Goal: Information Seeking & Learning: Learn about a topic

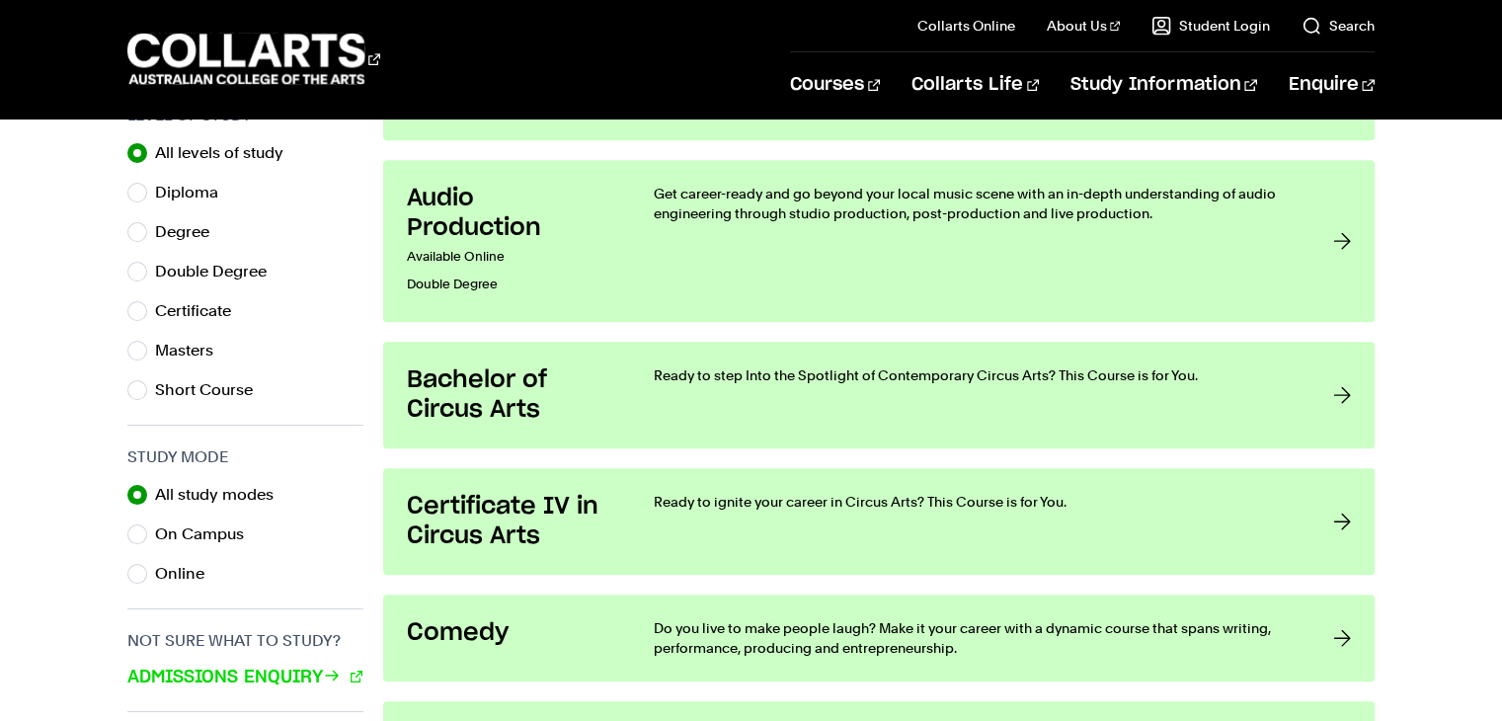
scroll to position [1023, 0]
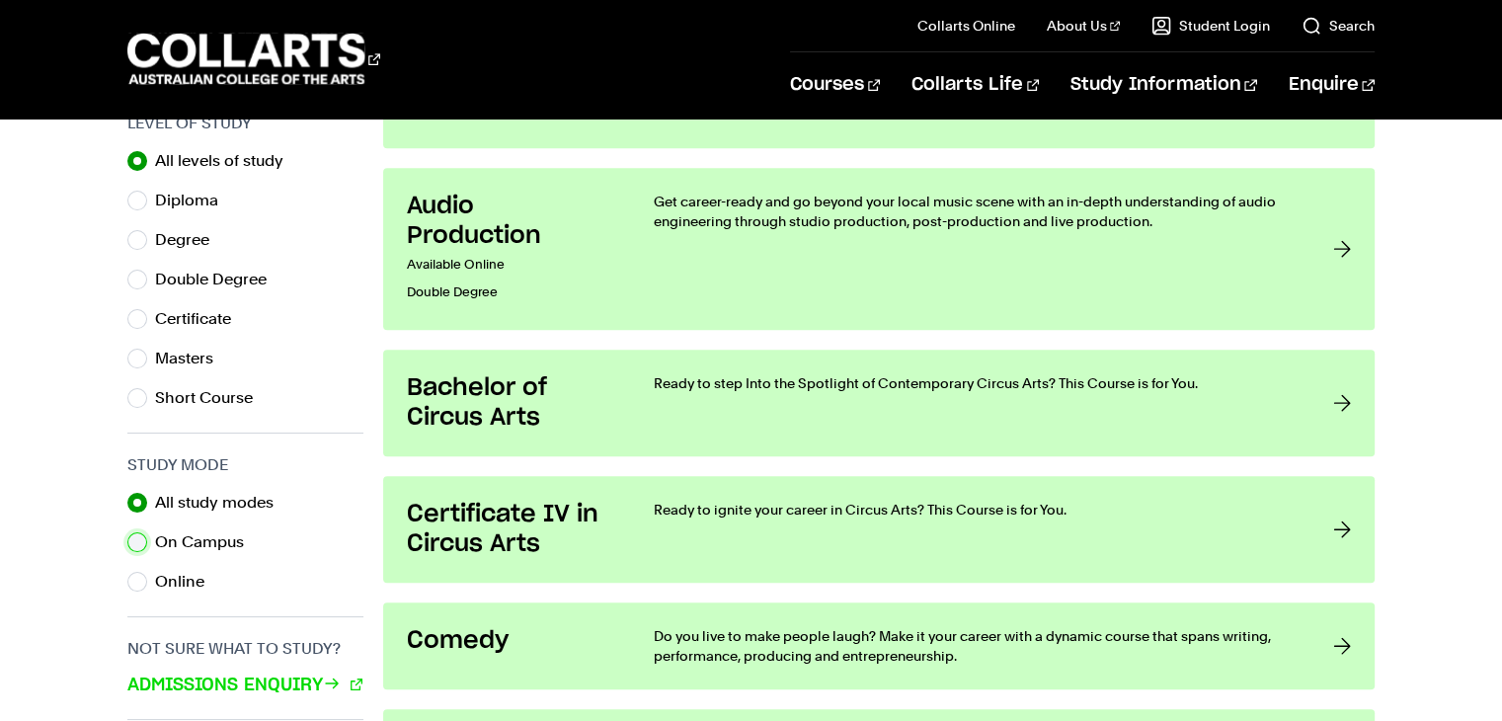
click at [141, 532] on input "On Campus" at bounding box center [137, 542] width 20 height 20
radio input "true"
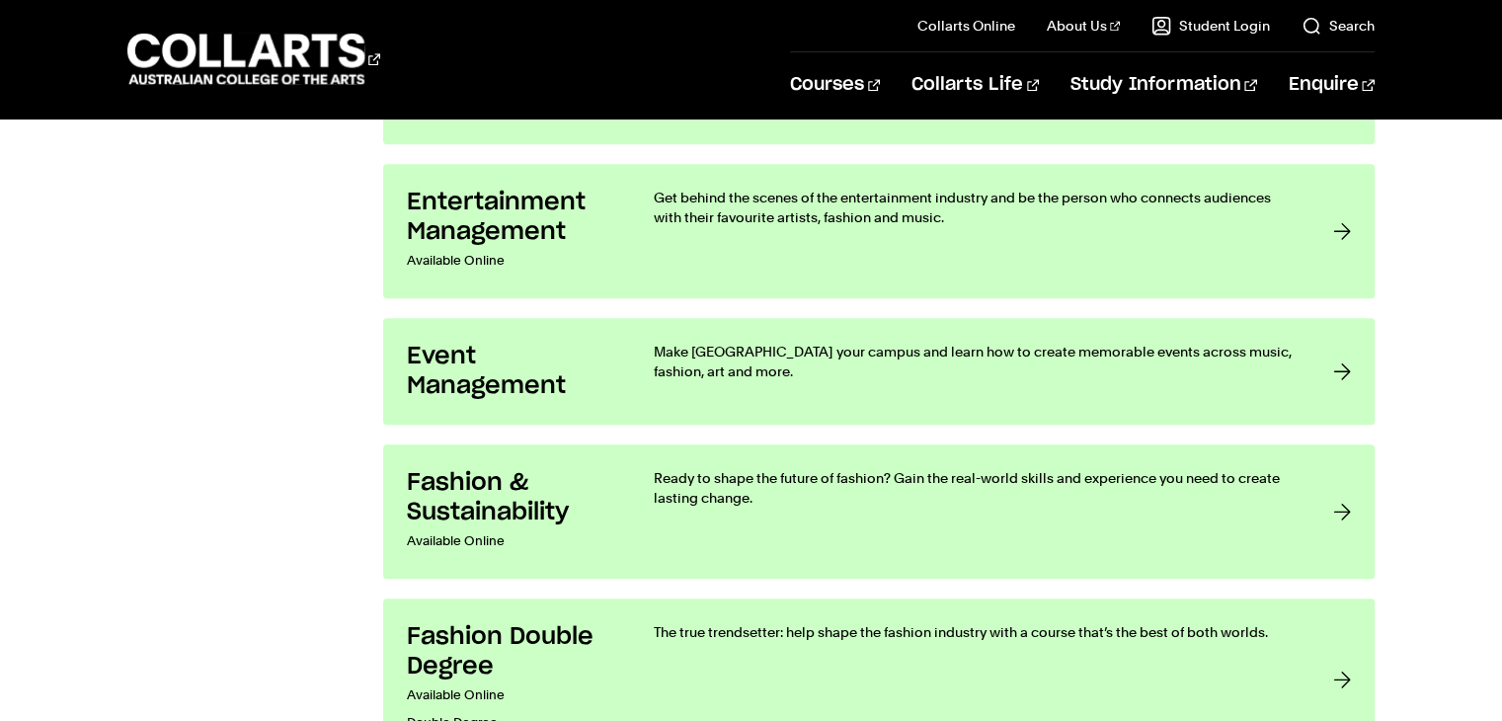
scroll to position [1856, 0]
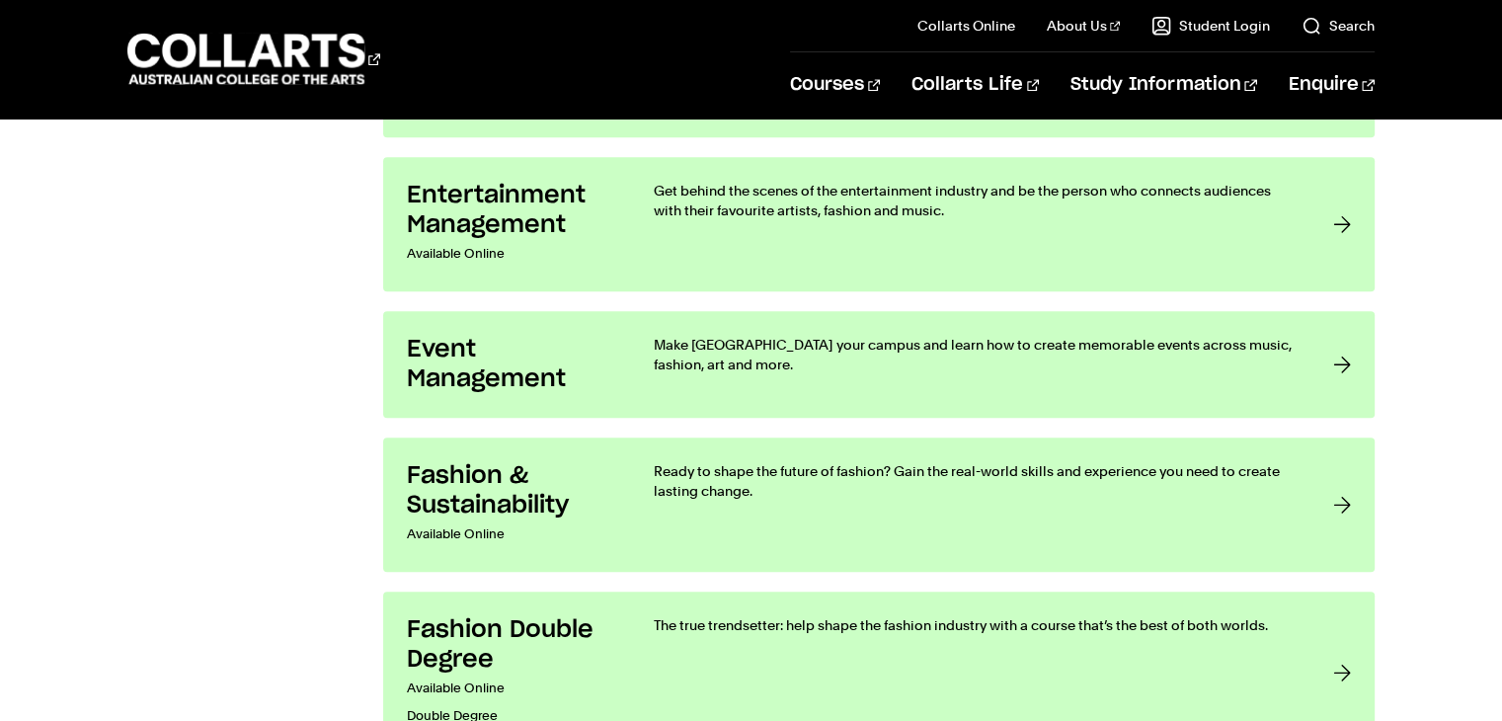
radio input "true"
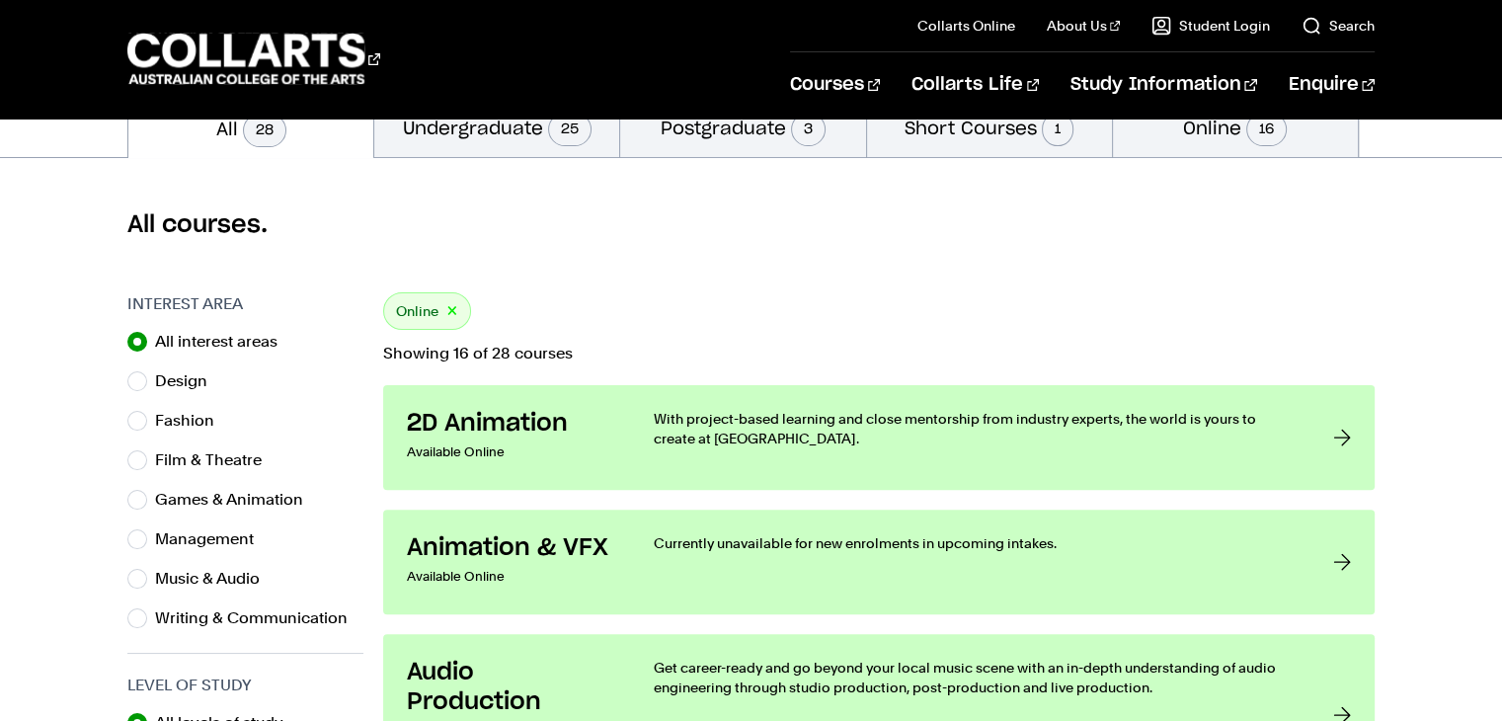
scroll to position [455, 0]
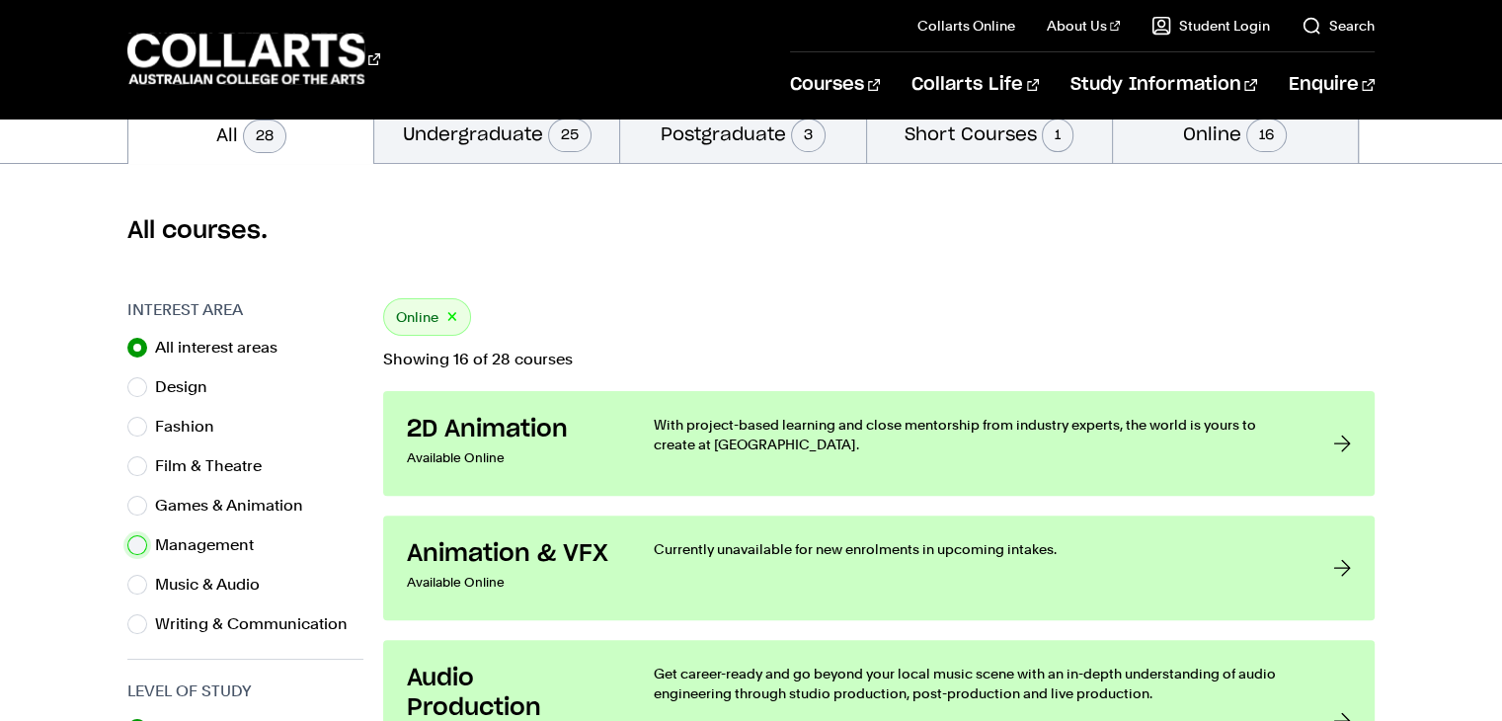
click at [142, 542] on input "Management" at bounding box center [137, 545] width 20 height 20
radio input "true"
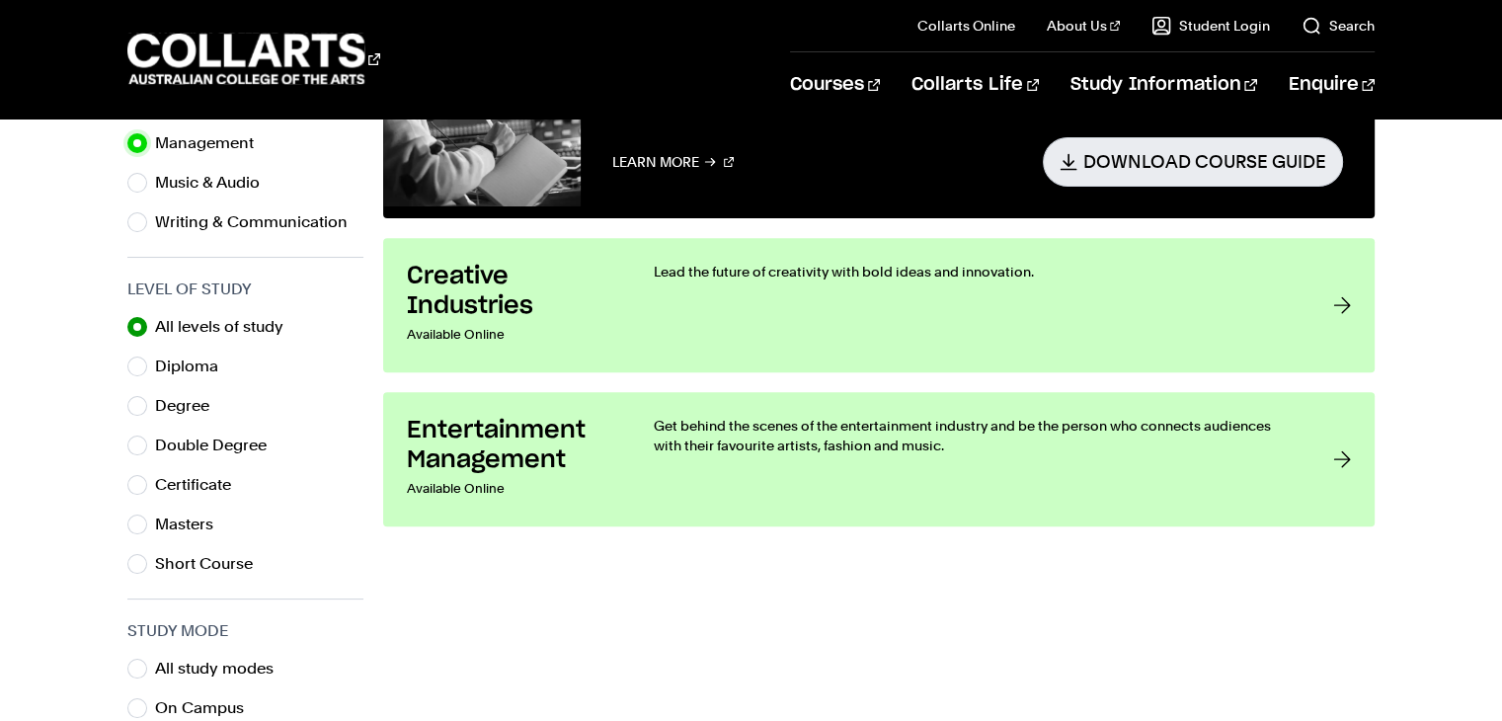
scroll to position [863, 0]
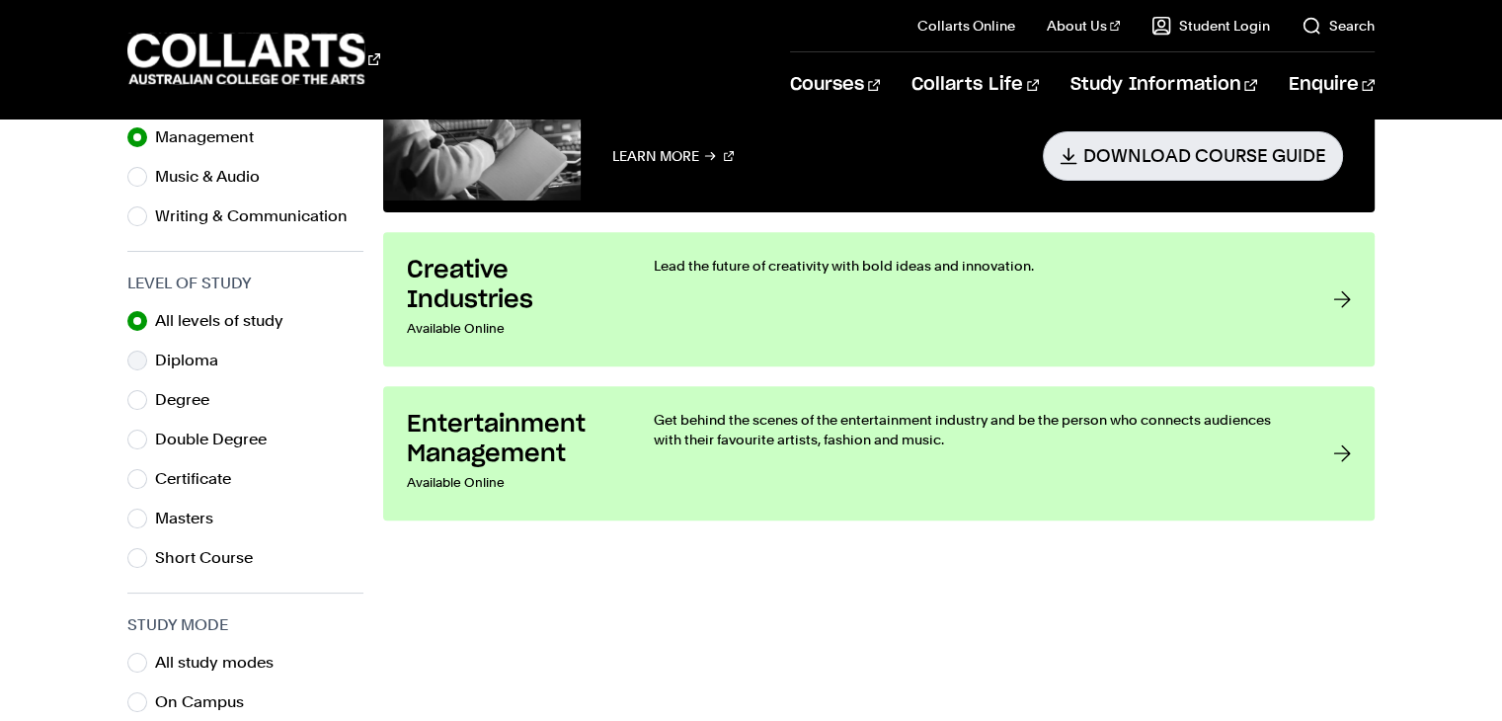
click at [150, 349] on div "Diploma" at bounding box center [245, 361] width 236 height 28
click at [138, 356] on input "Diploma" at bounding box center [137, 360] width 20 height 20
radio input "true"
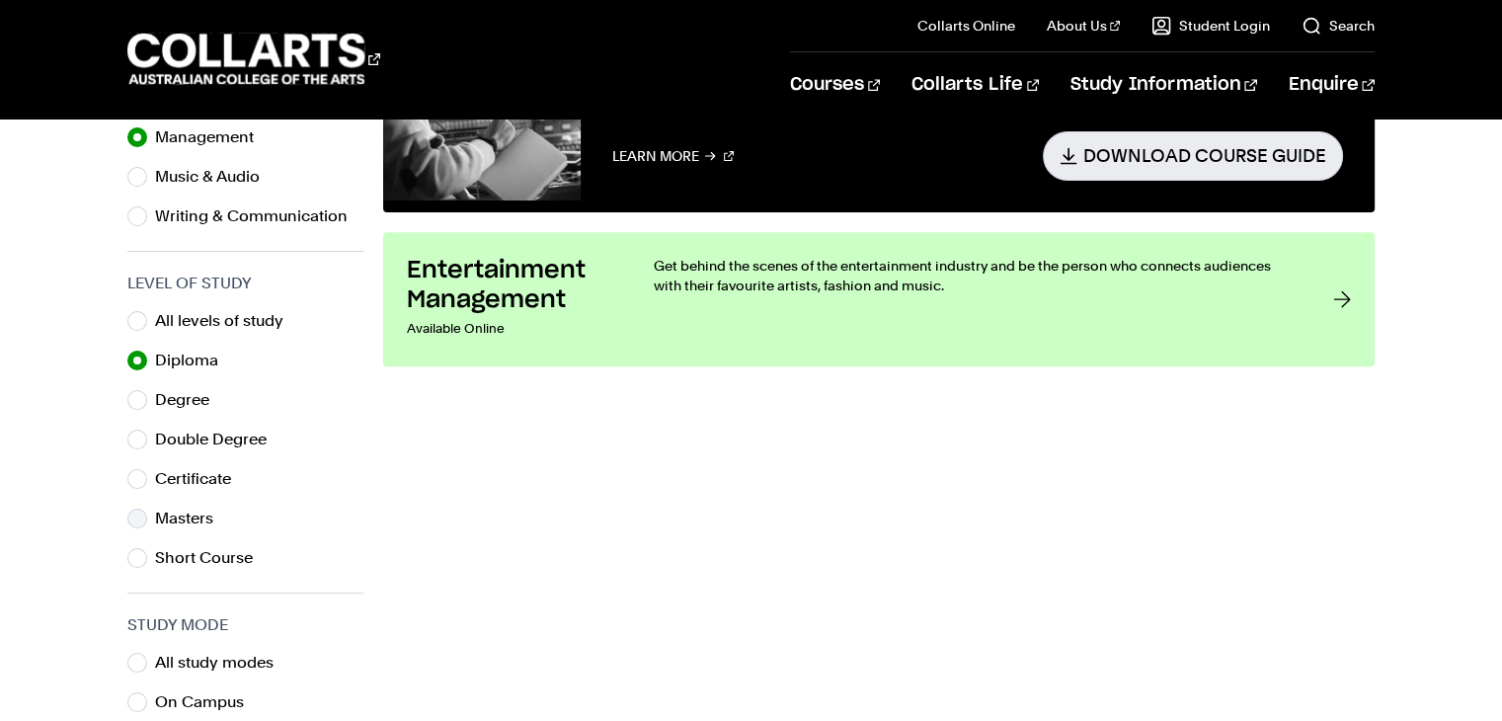
click at [150, 509] on div "Masters" at bounding box center [245, 519] width 236 height 28
click at [133, 519] on input "Masters" at bounding box center [137, 518] width 20 height 20
radio input "true"
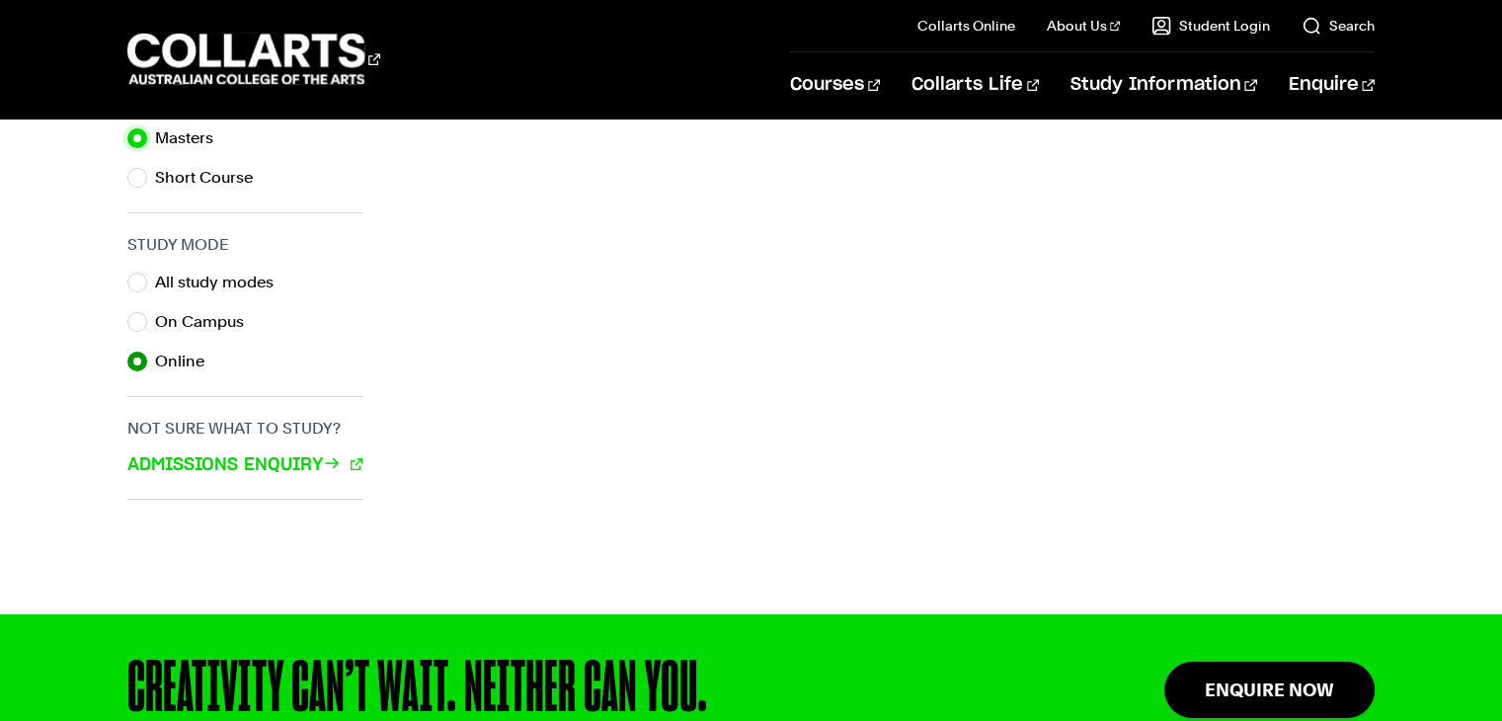
scroll to position [1023, 0]
